Goal: Check status: Check status

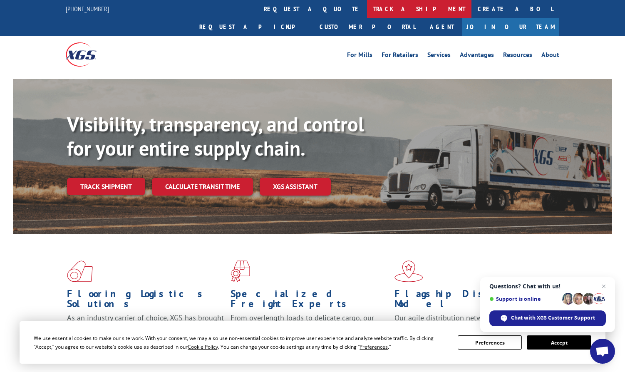
click at [367, 10] on link "track a shipment" at bounding box center [419, 9] width 104 height 18
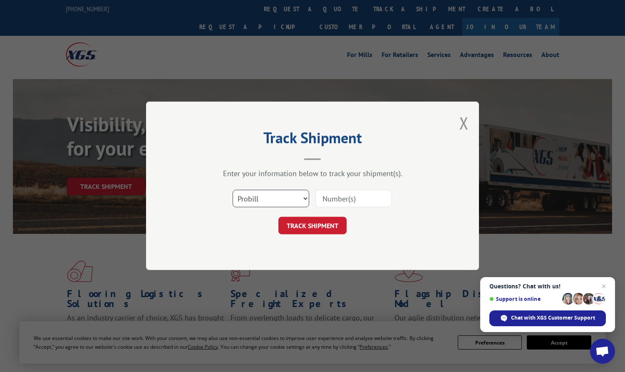
click at [256, 198] on select "Select category... Probill BOL PO" at bounding box center [270, 198] width 77 height 17
select select "po"
click at [232, 190] on select "Select category... Probill BOL PO" at bounding box center [270, 198] width 77 height 17
click at [339, 201] on input at bounding box center [353, 198] width 77 height 17
paste input "297841637"
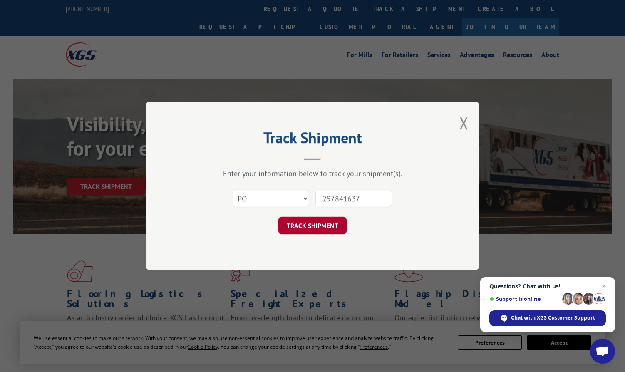
type input "297841637"
click at [314, 227] on button "TRACK SHIPMENT" at bounding box center [312, 225] width 68 height 17
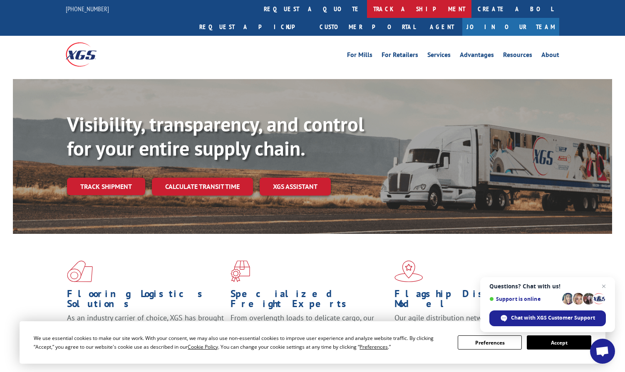
click at [367, 7] on link "track a shipment" at bounding box center [419, 9] width 104 height 18
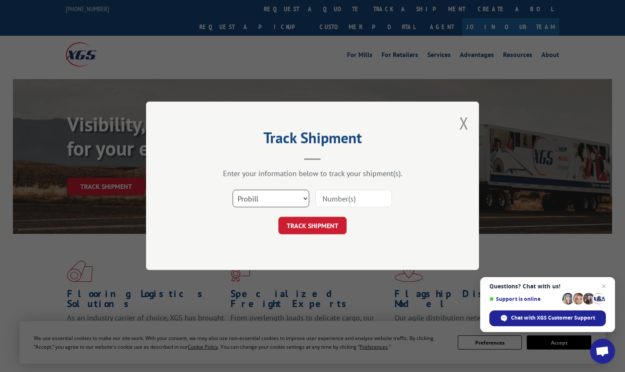
drag, startPoint x: 269, startPoint y: 195, endPoint x: 267, endPoint y: 209, distance: 13.5
click at [268, 196] on select "Select category... Probill BOL PO" at bounding box center [270, 198] width 77 height 17
select select "po"
click at [232, 190] on select "Select category... Probill BOL PO" at bounding box center [270, 198] width 77 height 17
click at [338, 198] on input at bounding box center [353, 198] width 77 height 17
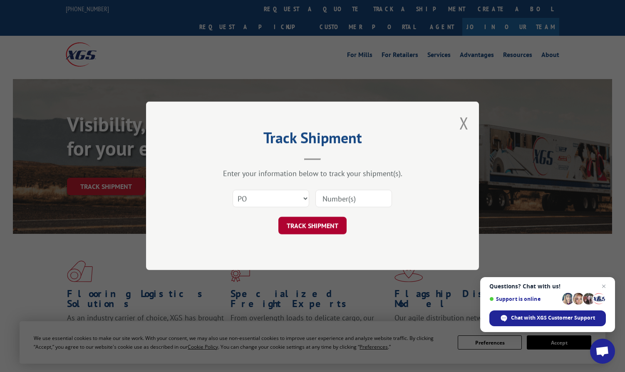
paste input "297841467"
type input "297841467"
click at [314, 228] on button "TRACK SHIPMENT" at bounding box center [312, 225] width 68 height 17
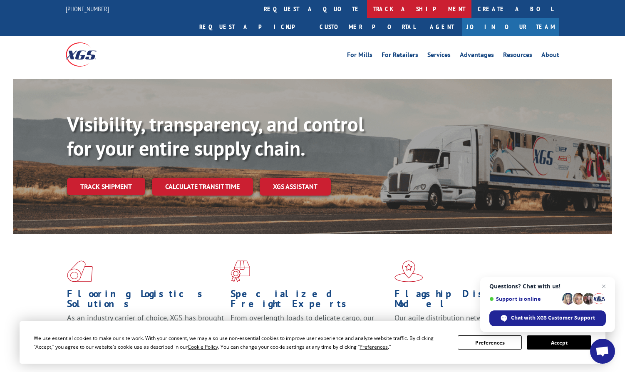
click at [367, 12] on link "track a shipment" at bounding box center [419, 9] width 104 height 18
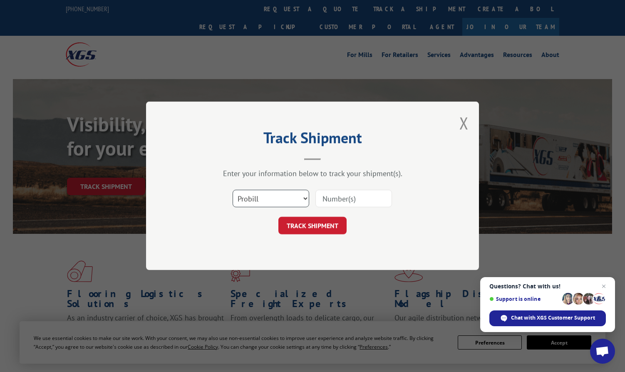
click at [284, 202] on select "Select category... Probill BOL PO" at bounding box center [270, 198] width 77 height 17
select select "po"
click at [232, 190] on select "Select category... Probill BOL PO" at bounding box center [270, 198] width 77 height 17
click at [341, 193] on input at bounding box center [353, 198] width 77 height 17
paste input "297878981"
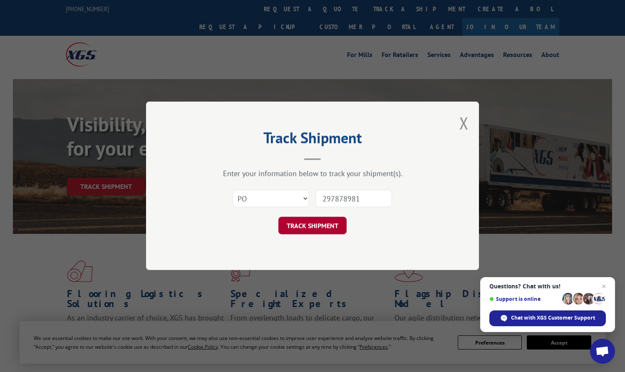
type input "297878981"
click at [297, 231] on button "TRACK SHIPMENT" at bounding box center [312, 225] width 68 height 17
